Goal: Task Accomplishment & Management: Manage account settings

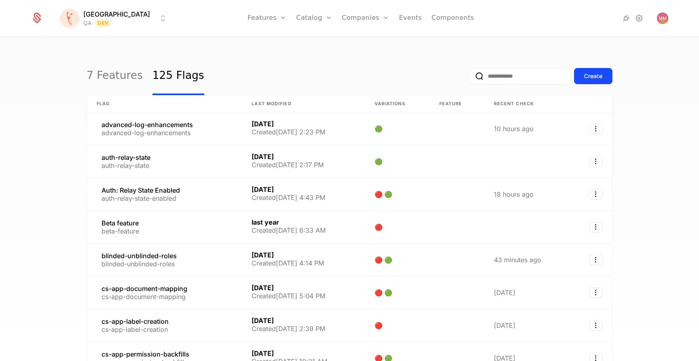
click at [194, 20] on nav "Features Features Flags Catalog Plans Add Ons Credits Configuration Companies C…" at bounding box center [360, 18] width 373 height 36
click at [250, 66] on div "Features Flags" at bounding box center [276, 52] width 57 height 45
click at [511, 72] on input "email" at bounding box center [520, 76] width 101 height 16
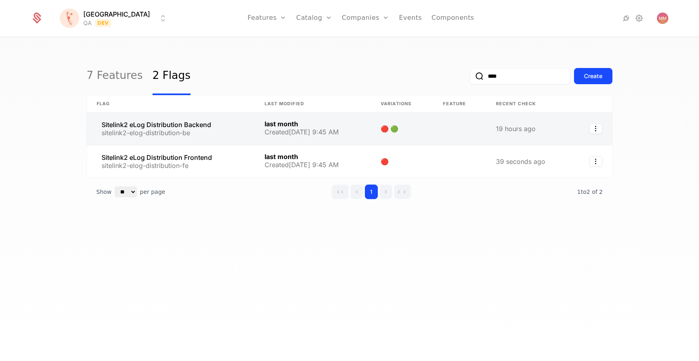
type input "****"
click at [197, 121] on link at bounding box center [171, 128] width 168 height 32
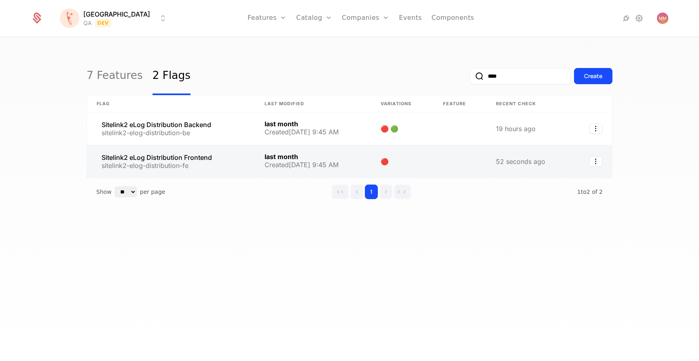
click at [162, 157] on link at bounding box center [171, 161] width 168 height 32
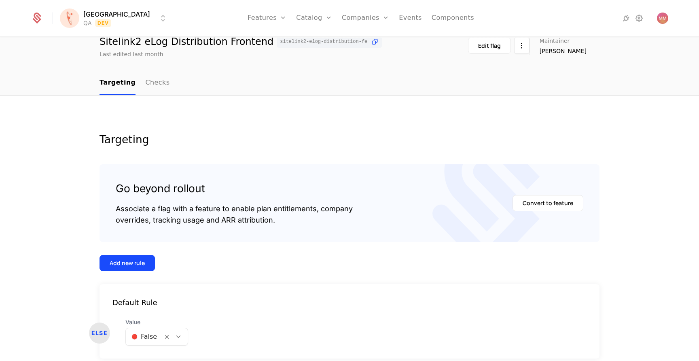
scroll to position [70, 0]
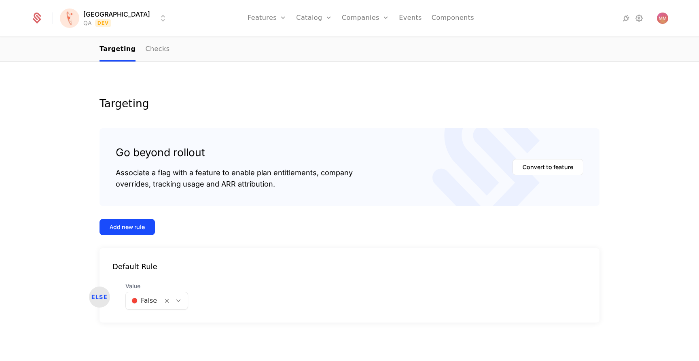
click at [145, 303] on div at bounding box center [143, 300] width 25 height 11
click at [156, 318] on div "🟢 True" at bounding box center [155, 322] width 51 height 8
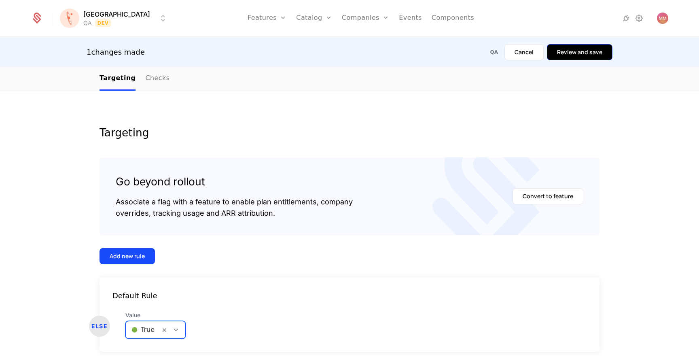
click at [575, 45] on button "Review and save" at bounding box center [580, 52] width 66 height 16
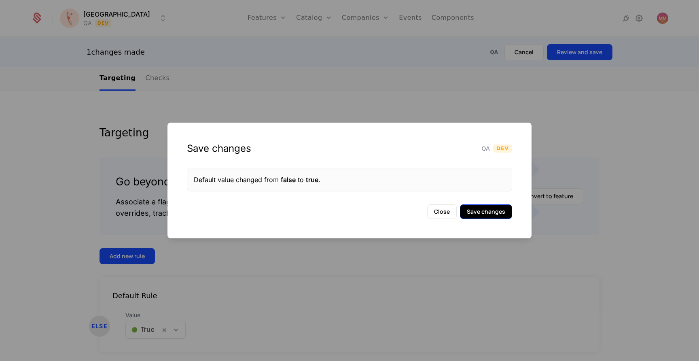
click at [492, 218] on button "Save changes" at bounding box center [486, 211] width 52 height 15
